Goal: Task Accomplishment & Management: Manage account settings

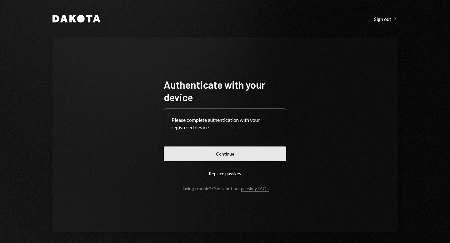
click at [218, 154] on button "Continue" at bounding box center [225, 153] width 122 height 15
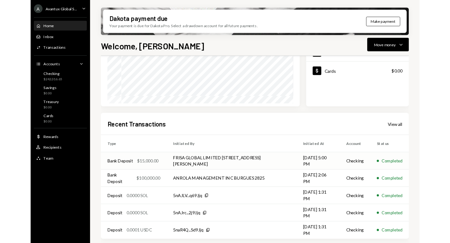
scroll to position [133, 0]
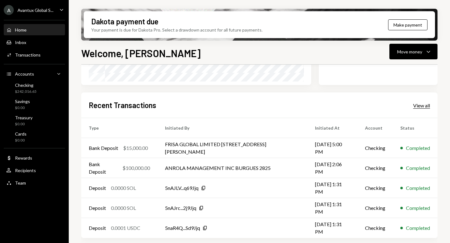
click at [420, 105] on div "View all" at bounding box center [421, 105] width 17 height 6
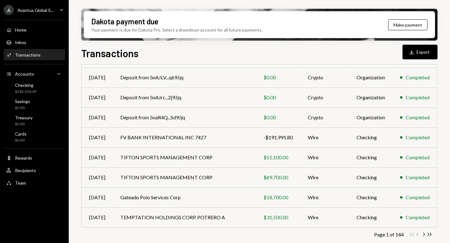
scroll to position [113, 0]
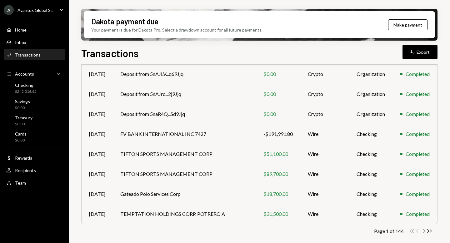
click at [423, 230] on icon "Chevron Right" at bounding box center [423, 231] width 6 height 6
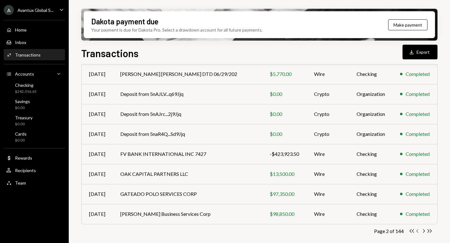
click at [416, 232] on icon "Chevron Left" at bounding box center [417, 231] width 6 height 6
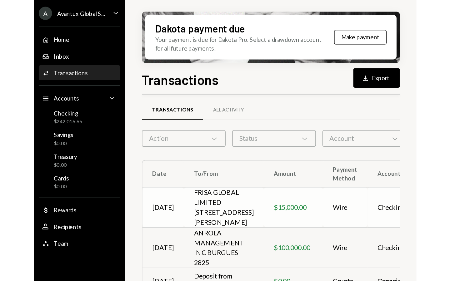
scroll to position [9, 0]
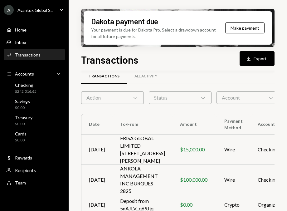
click at [35, 13] on div "A Avantux Global S..." at bounding box center [29, 10] width 50 height 10
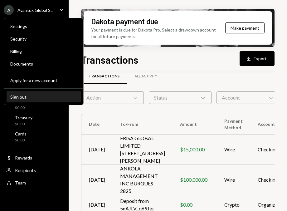
click at [27, 96] on div "Sign out" at bounding box center [43, 96] width 67 height 5
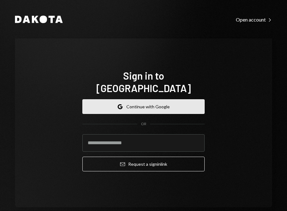
click at [118, 104] on icon "button" at bounding box center [120, 105] width 4 height 2
